Goal: Task Accomplishment & Management: Use online tool/utility

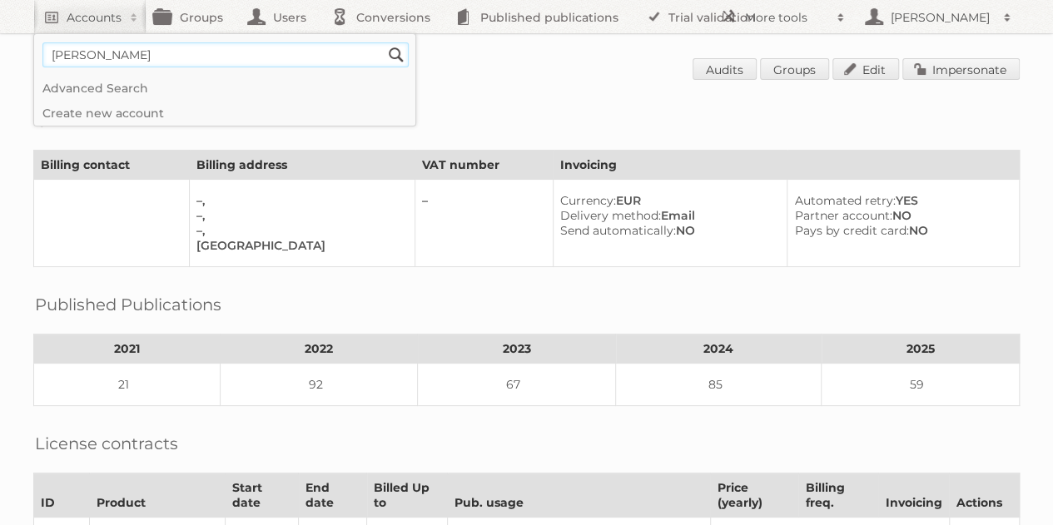
type input"] "[PERSON_NAME]"
click at [384, 42] on input "Search" at bounding box center [396, 54] width 25 height 25
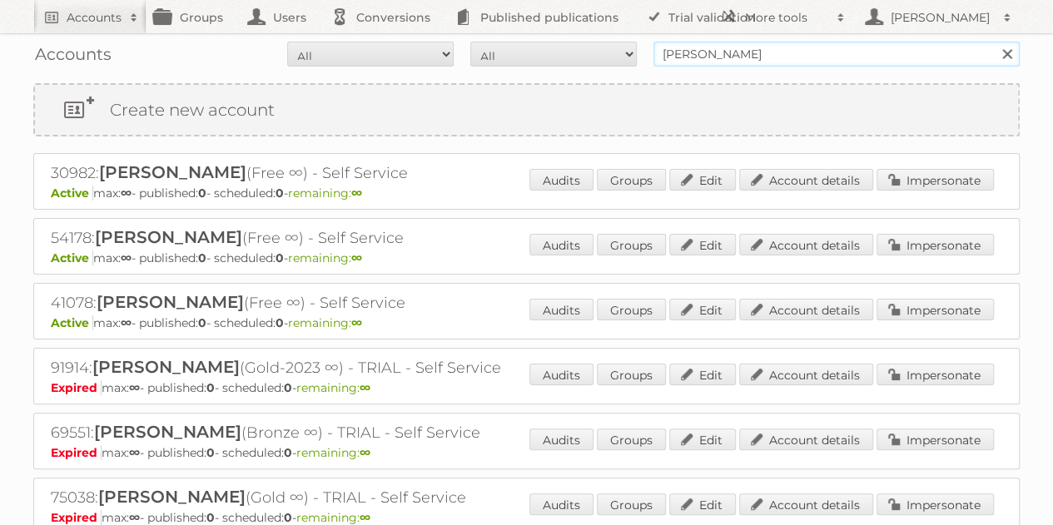
drag, startPoint x: 741, startPoint y: 47, endPoint x: 616, endPoint y: 67, distance: 126.5
click at [616, 67] on div "Accounts All Active Expired Pending All Paid Trials Self service agnieszka Sear…" at bounding box center [526, 54] width 987 height 42
paste input "@publitas.com"
type input "agnieszka@publitas.com"
click at [994, 42] on input "Search" at bounding box center [1006, 54] width 25 height 25
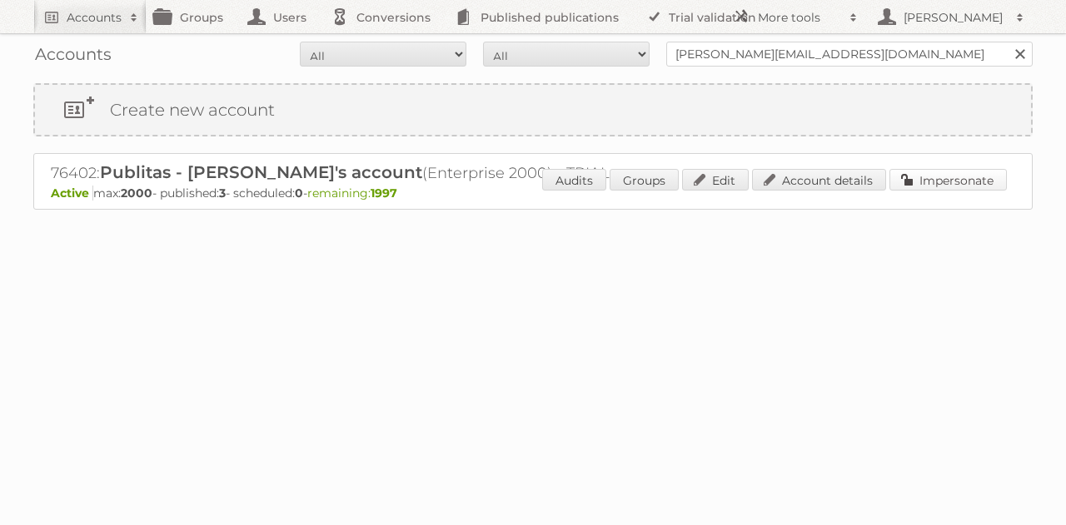
click at [938, 179] on link "Impersonate" at bounding box center [947, 180] width 117 height 22
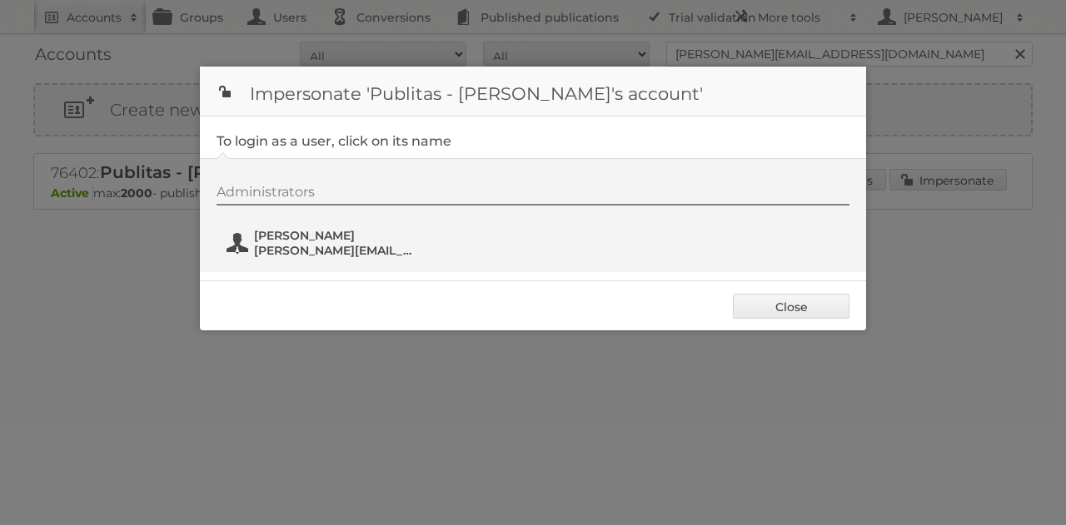
click at [345, 232] on span "[PERSON_NAME]" at bounding box center [335, 235] width 162 height 15
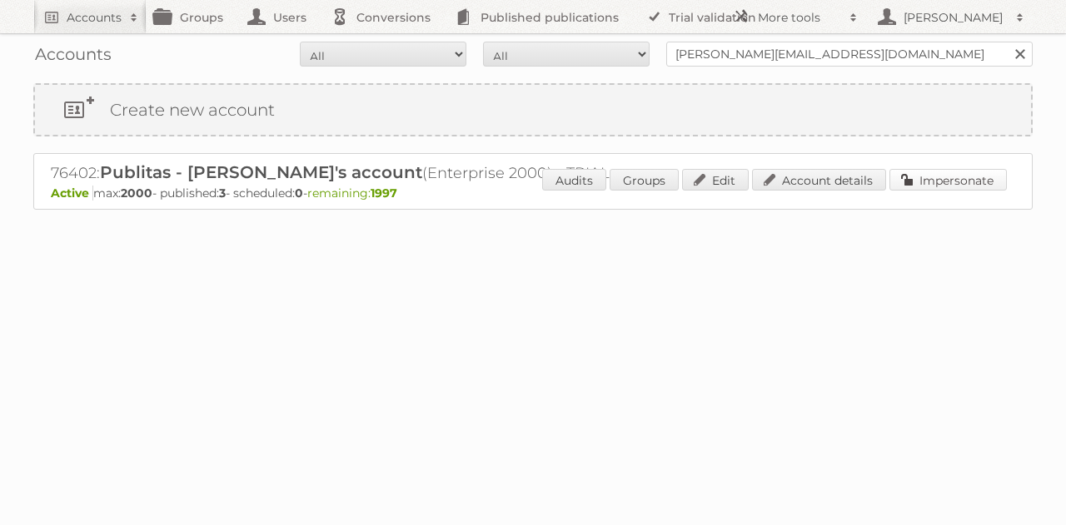
click at [913, 176] on link "Impersonate" at bounding box center [947, 180] width 117 height 22
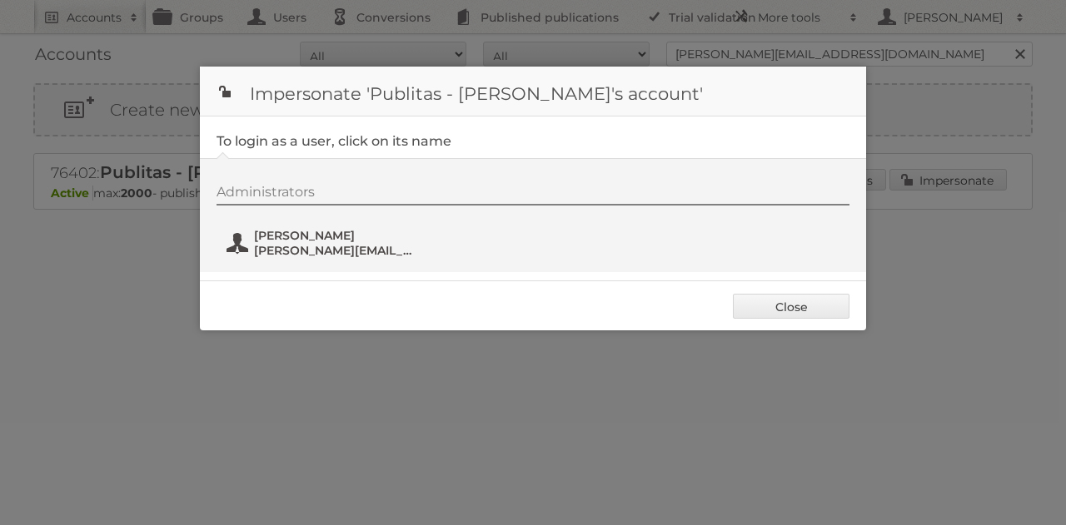
click at [333, 247] on span "[PERSON_NAME][EMAIL_ADDRESS][DOMAIN_NAME]" at bounding box center [335, 250] width 162 height 15
